Goal: Transaction & Acquisition: Purchase product/service

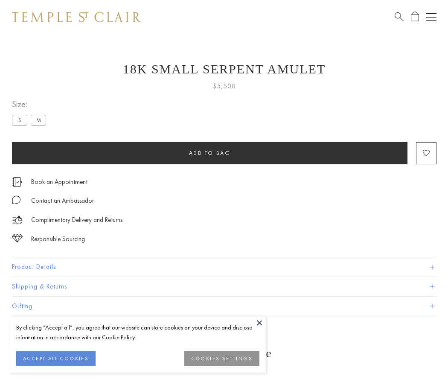
scroll to position [11, 0]
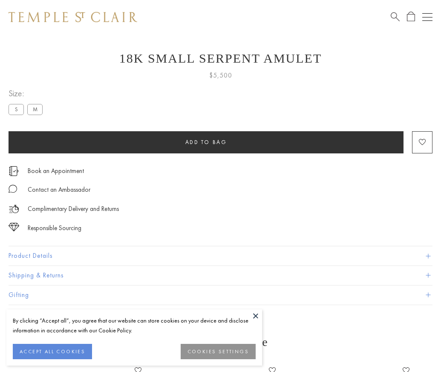
click at [206, 142] on span "Add to bag" at bounding box center [207, 142] width 42 height 7
